Goal: Task Accomplishment & Management: Manage account settings

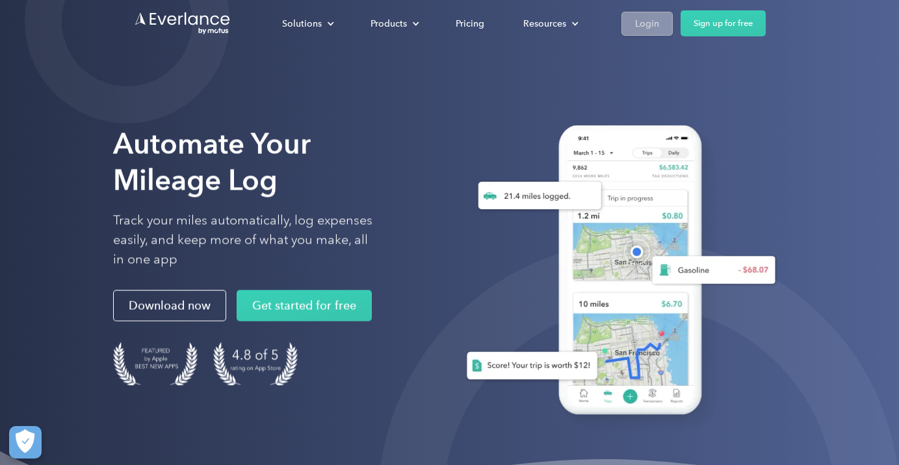
click at [644, 23] on div "Login" at bounding box center [647, 24] width 24 height 16
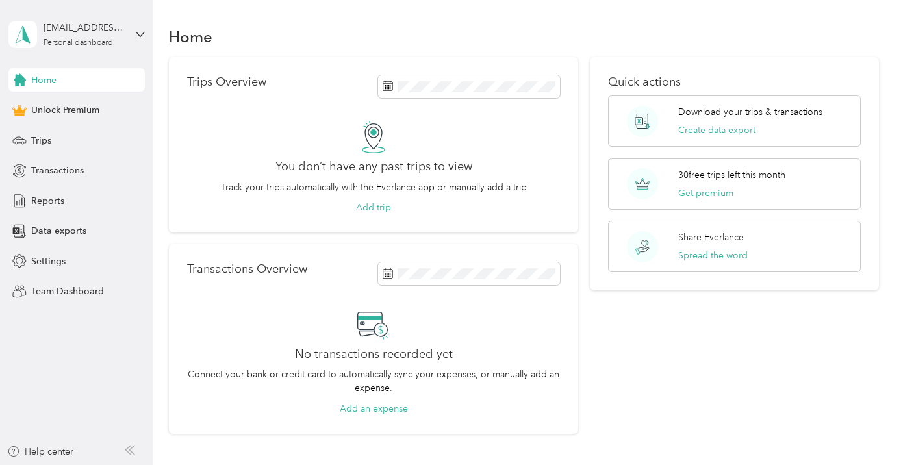
scroll to position [103, 0]
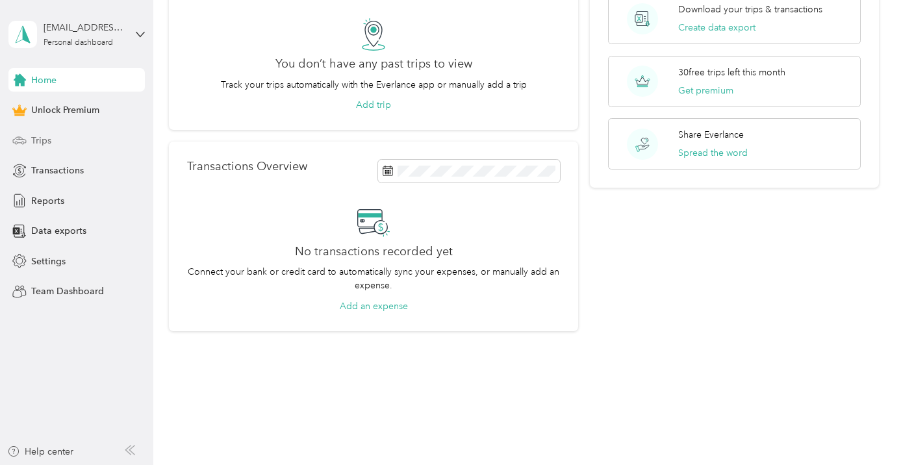
click at [40, 138] on span "Trips" at bounding box center [41, 141] width 20 height 14
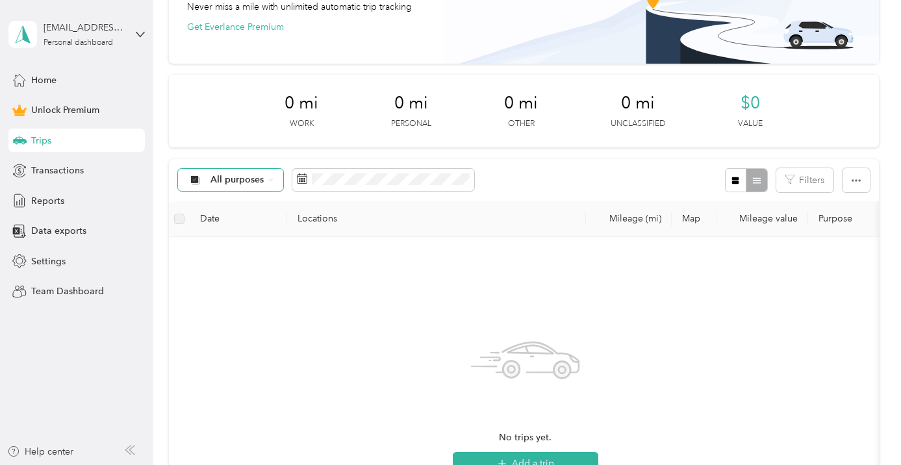
click at [272, 179] on icon at bounding box center [270, 179] width 5 height 5
click at [225, 249] on span "Work" at bounding box center [306, 249] width 191 height 14
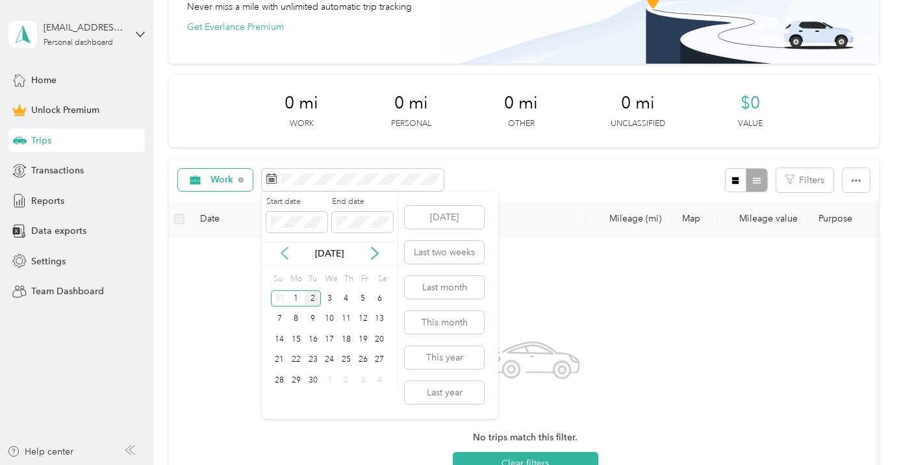
click at [283, 254] on icon at bounding box center [284, 254] width 6 height 12
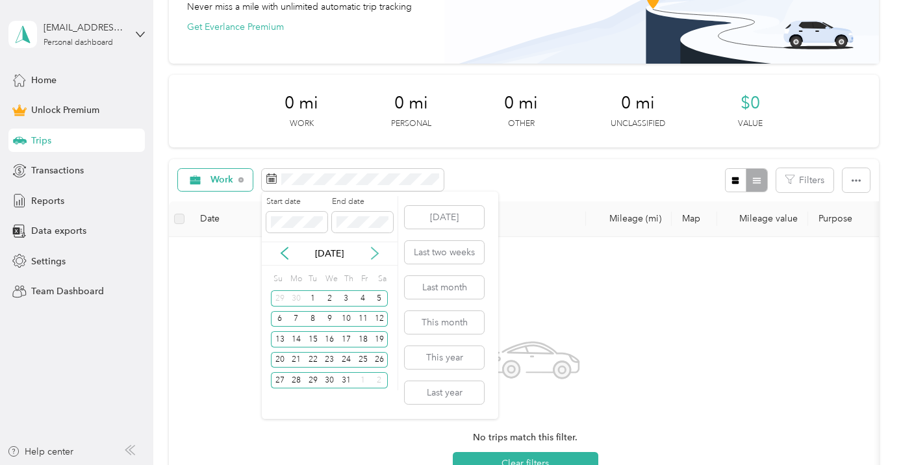
click at [376, 254] on icon at bounding box center [374, 253] width 13 height 13
click at [364, 296] on div "1" at bounding box center [363, 298] width 17 height 16
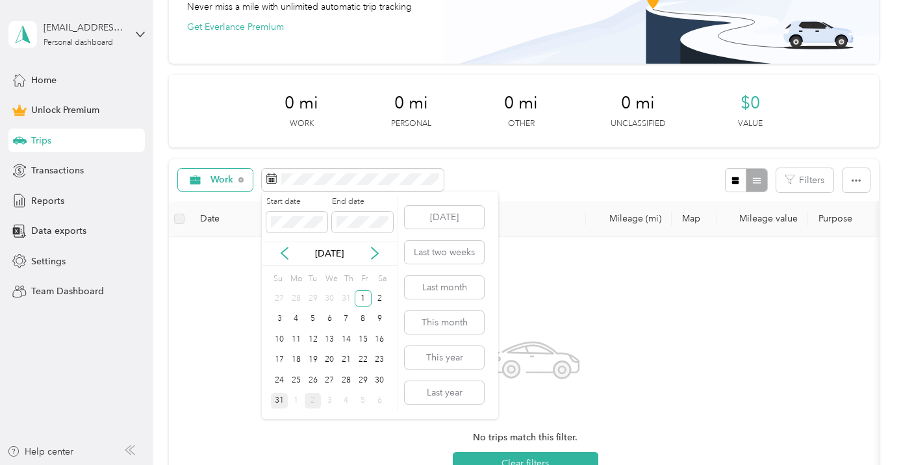
click at [279, 400] on div "31" at bounding box center [279, 401] width 17 height 16
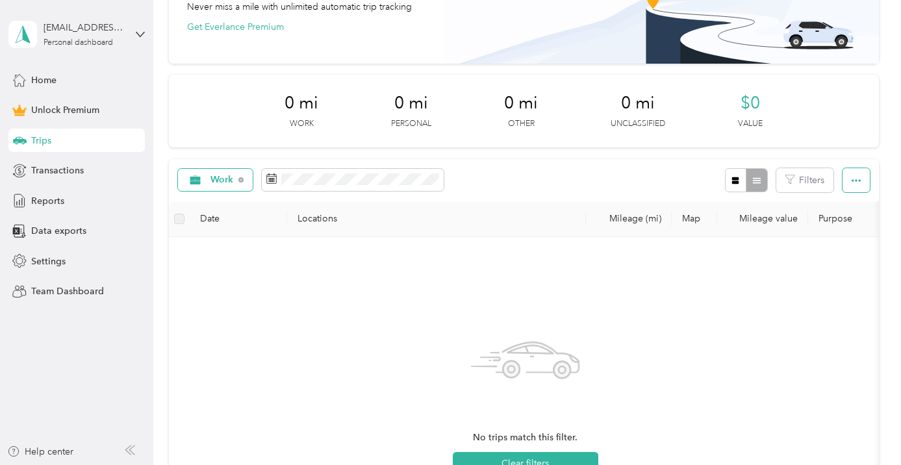
click at [853, 182] on button "button" at bounding box center [856, 180] width 27 height 24
click at [842, 226] on span "Export" at bounding box center [840, 227] width 27 height 11
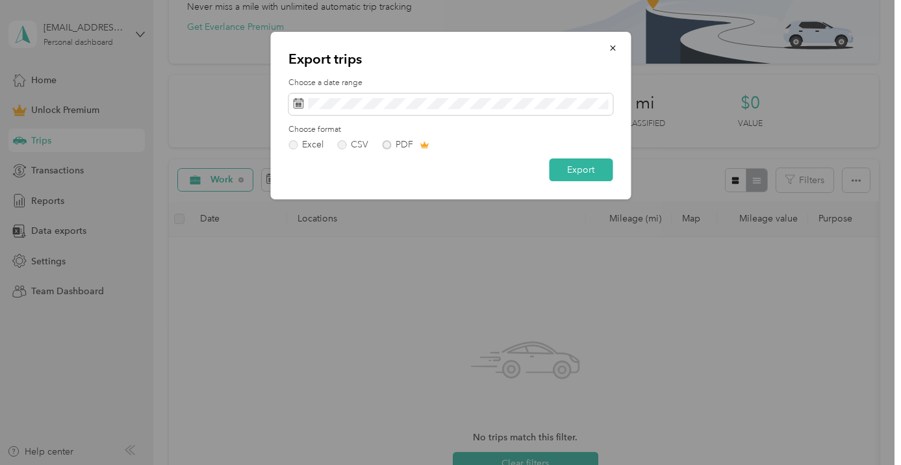
click at [385, 143] on div "Excel CSV PDF" at bounding box center [451, 144] width 324 height 9
click at [342, 143] on label "CSV" at bounding box center [352, 144] width 31 height 9
click at [582, 162] on button "Export" at bounding box center [581, 170] width 64 height 23
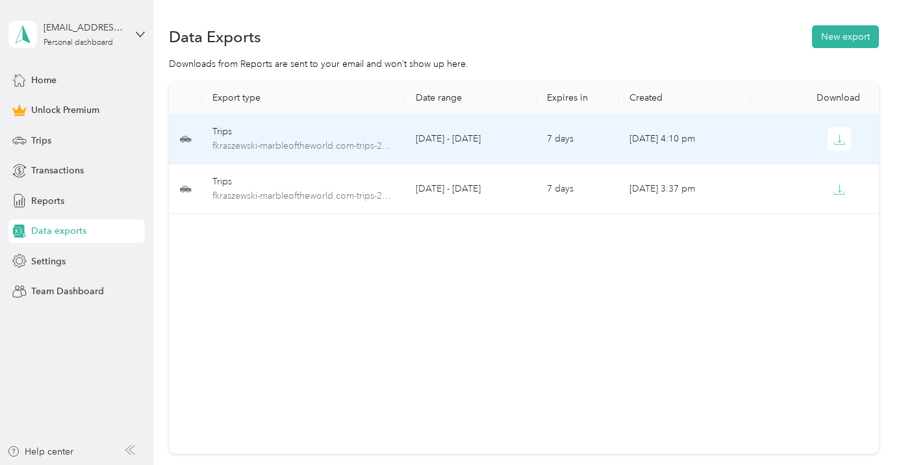
click at [443, 136] on td "[DATE] - [DATE]" at bounding box center [471, 139] width 131 height 50
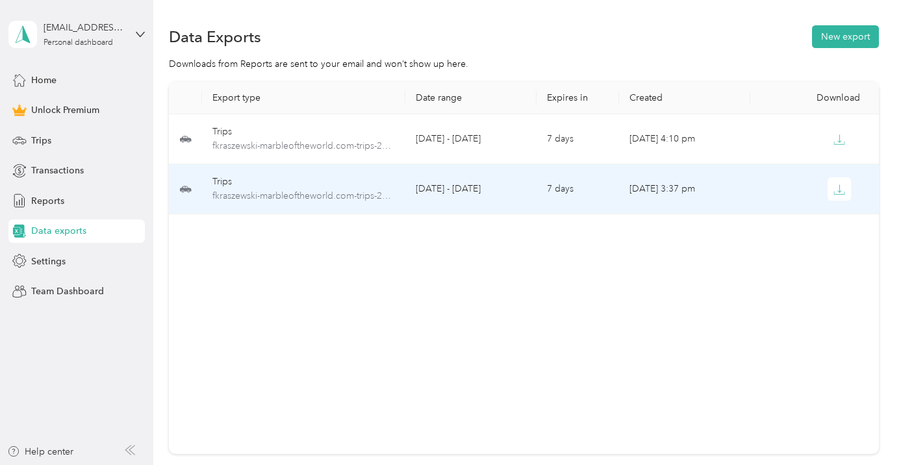
click at [448, 190] on td "[DATE] - [DATE]" at bounding box center [471, 189] width 131 height 50
click at [444, 193] on td "[DATE] - [DATE]" at bounding box center [471, 189] width 131 height 50
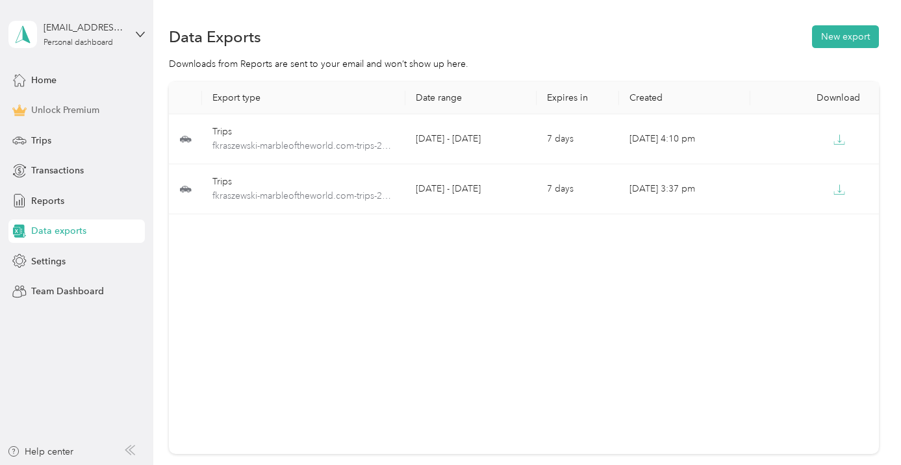
click at [85, 111] on span "Unlock Premium" at bounding box center [65, 110] width 68 height 14
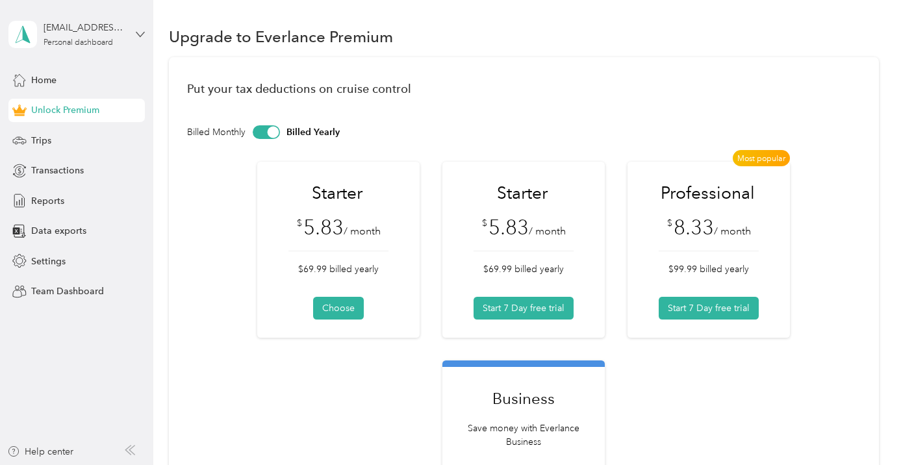
click at [140, 34] on icon at bounding box center [140, 34] width 9 height 9
click at [44, 104] on div "Log out" at bounding box center [44, 107] width 50 height 14
